Goal: Register for event/course

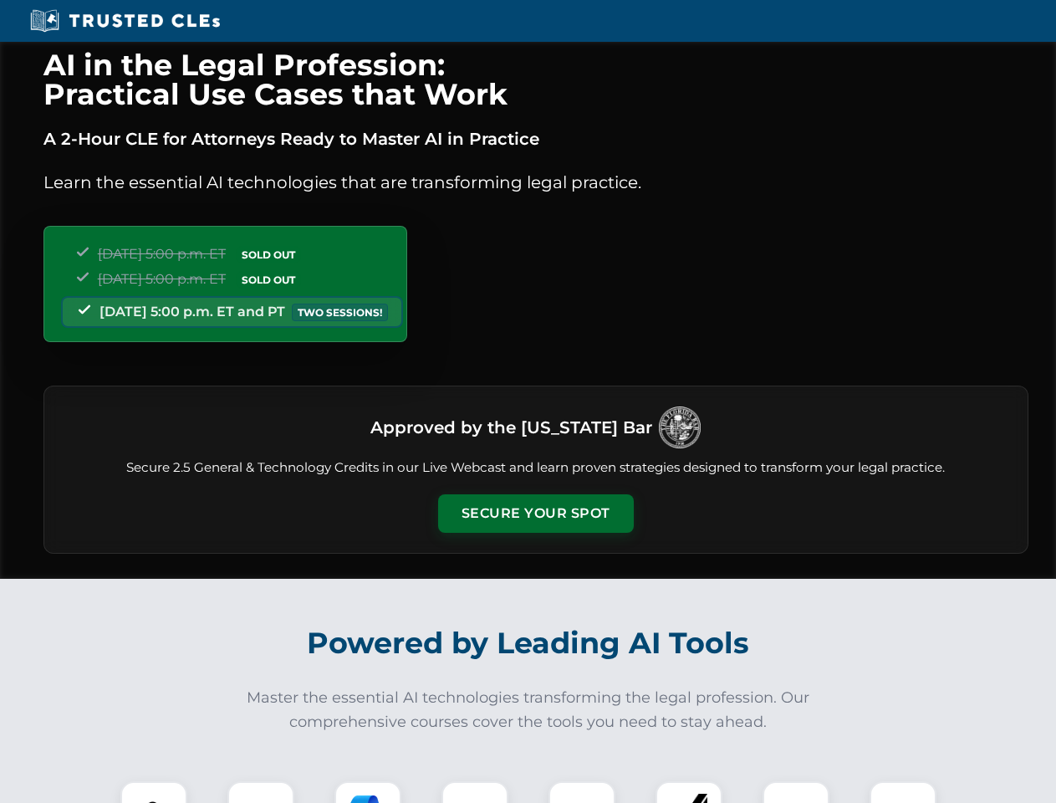
click at [535, 513] on button "Secure Your Spot" at bounding box center [536, 513] width 196 height 38
click at [154, 792] on img at bounding box center [154, 814] width 48 height 48
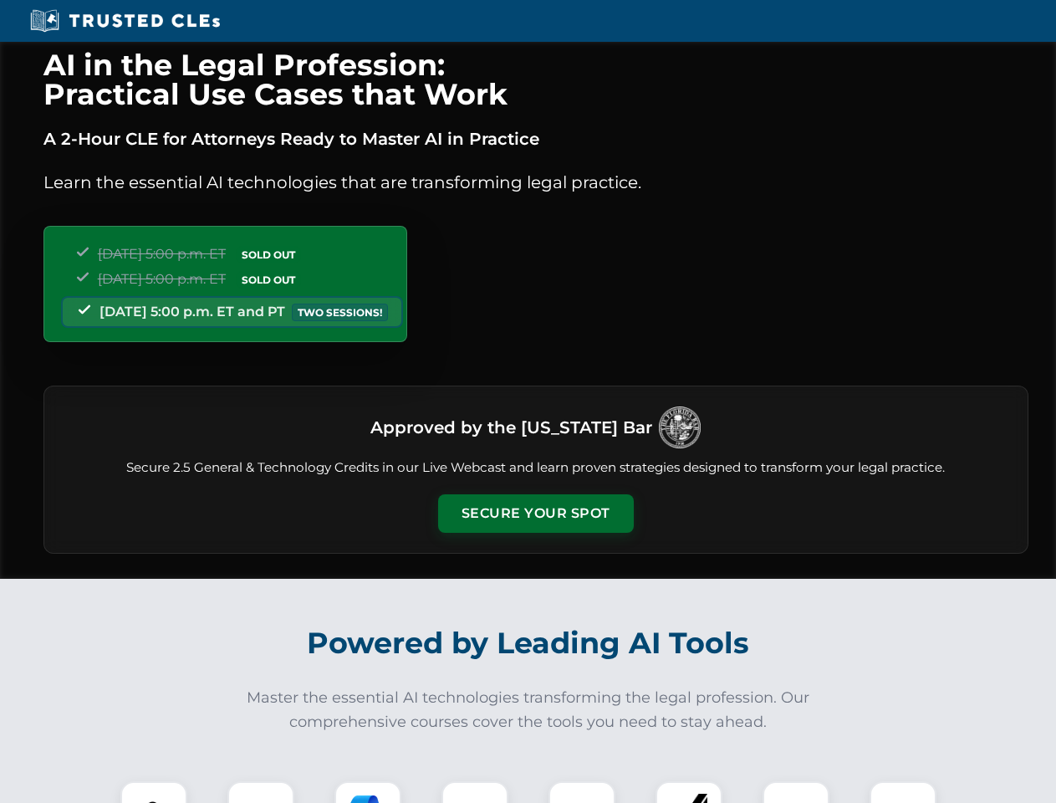
scroll to position [1641, 0]
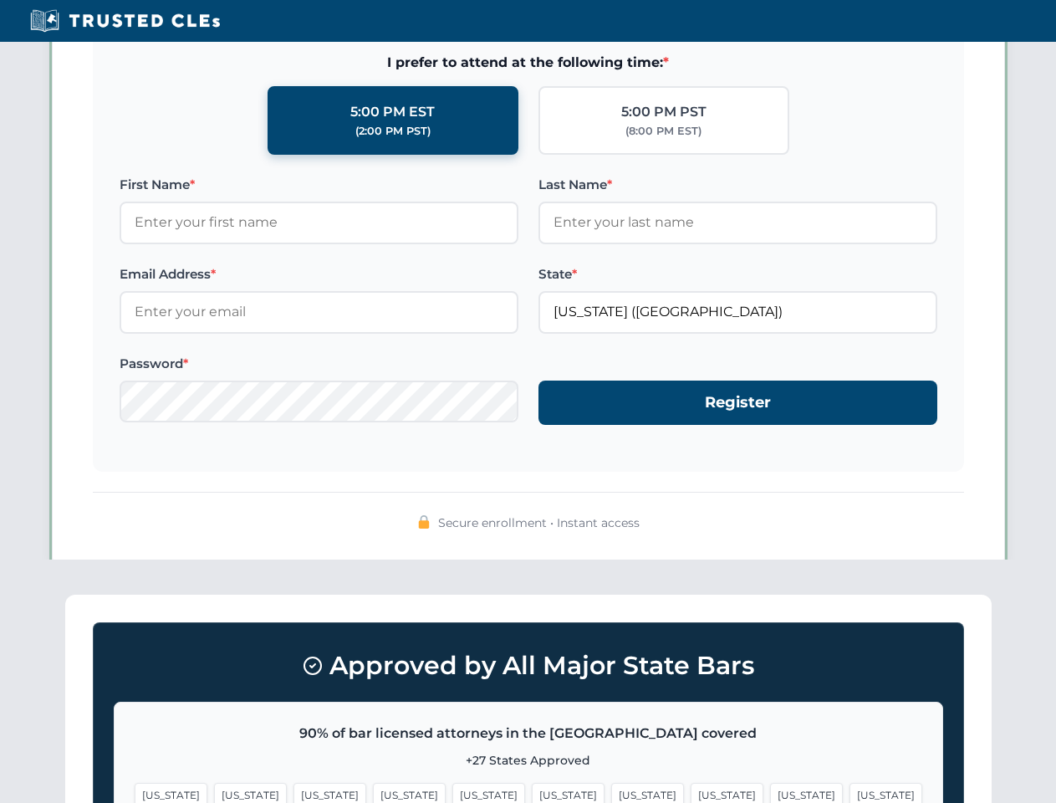
click at [611, 792] on span "[US_STATE]" at bounding box center [647, 795] width 73 height 24
click at [770, 792] on span "[US_STATE]" at bounding box center [806, 795] width 73 height 24
